Goal: Information Seeking & Learning: Learn about a topic

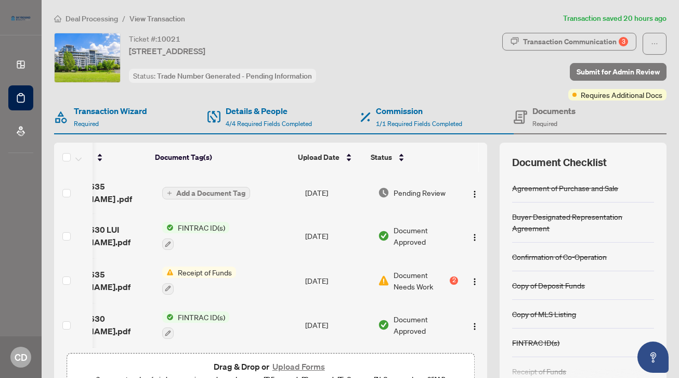
scroll to position [0, 52]
click at [450, 279] on div "2" at bounding box center [454, 280] width 8 height 8
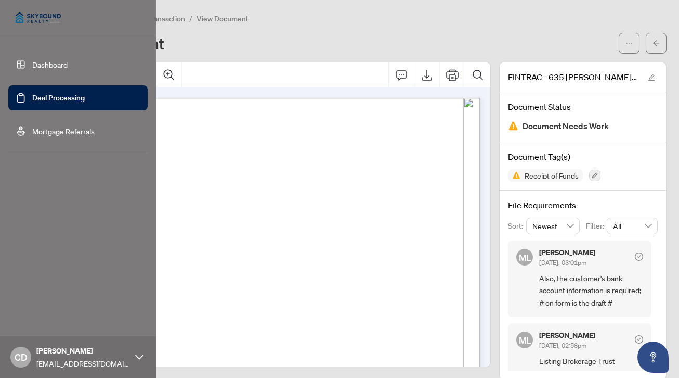
click at [32, 65] on link "Dashboard" at bounding box center [49, 64] width 35 height 9
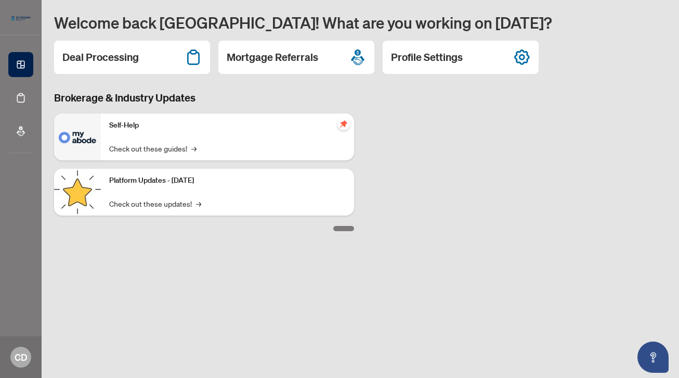
click at [285, 129] on p "Self-Help" at bounding box center [227, 125] width 237 height 11
click at [347, 125] on icon "pushpin" at bounding box center [344, 124] width 8 height 8
click at [442, 165] on div "Brokerage & Industry Updates Self-Help Check out these guides! → Platform Updat…" at bounding box center [360, 161] width 625 height 140
